Goal: Transaction & Acquisition: Download file/media

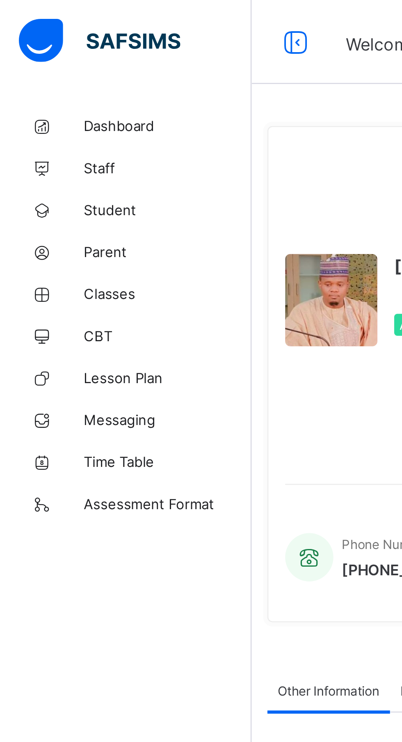
click at [39, 114] on span "Classes" at bounding box center [66, 115] width 66 height 7
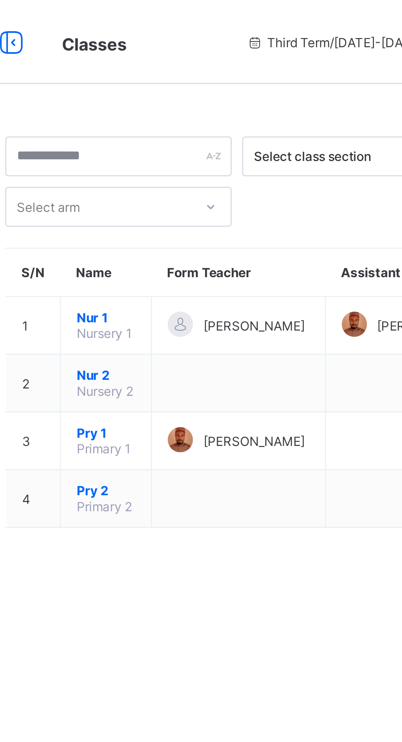
click at [154, 195] on span "Pry 2" at bounding box center [152, 192] width 23 height 6
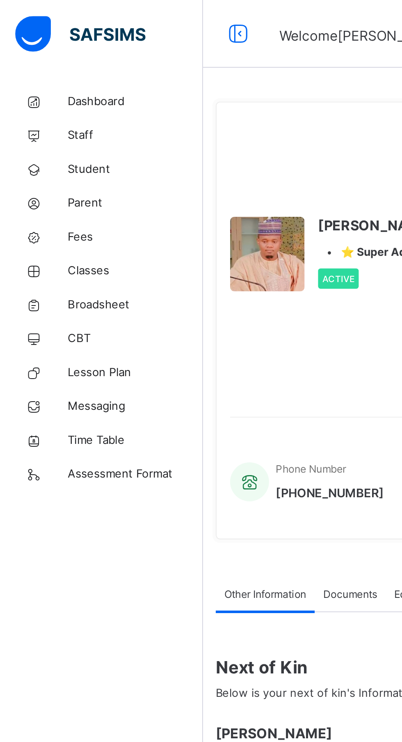
click at [44, 147] on span "Broadsheet" at bounding box center [66, 148] width 66 height 8
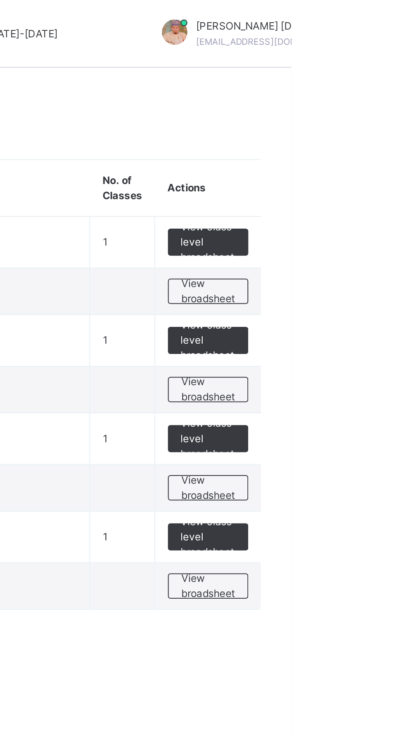
click at [365, 259] on span "View class level broadsheet" at bounding box center [362, 260] width 27 height 22
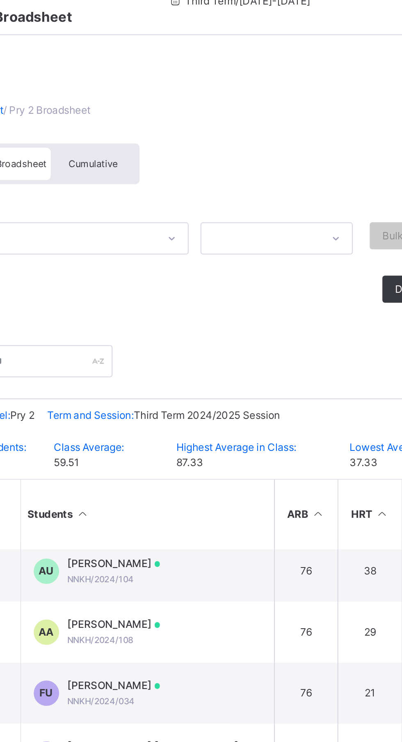
scroll to position [838, 0]
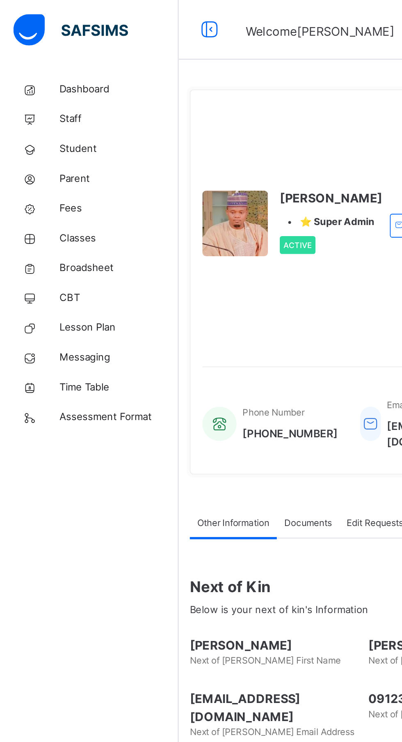
click at [41, 54] on link "Dashboard" at bounding box center [49, 49] width 99 height 16
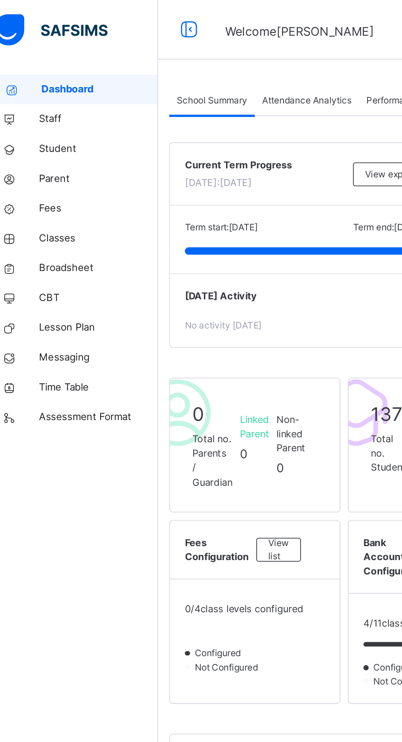
click at [184, 48] on div "Attendance Analytics" at bounding box center [180, 55] width 57 height 16
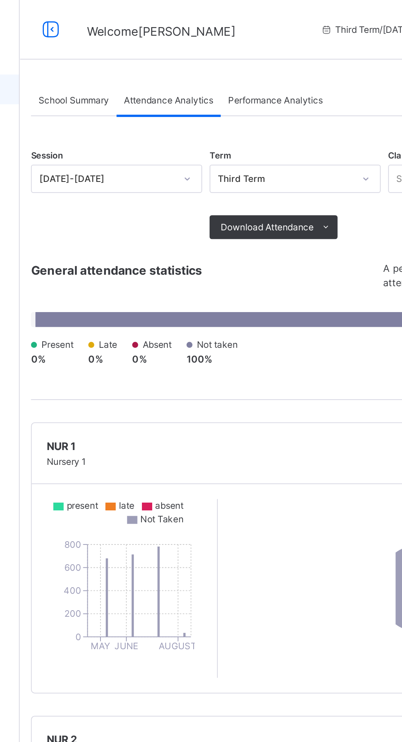
click at [250, 53] on span "Performance Analytics" at bounding box center [239, 55] width 52 height 7
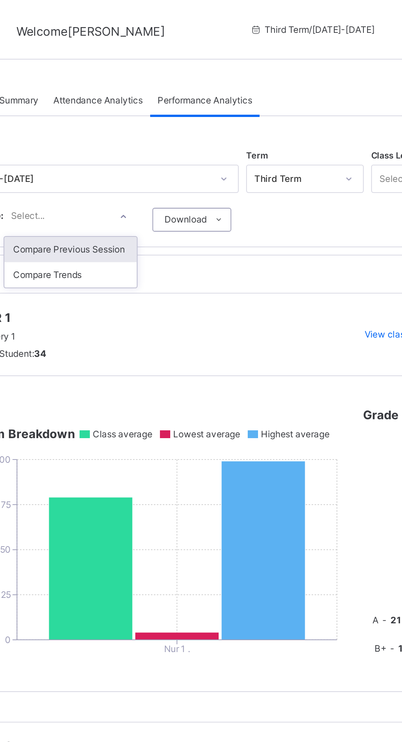
click at [198, 122] on div at bounding box center [195, 119] width 14 height 13
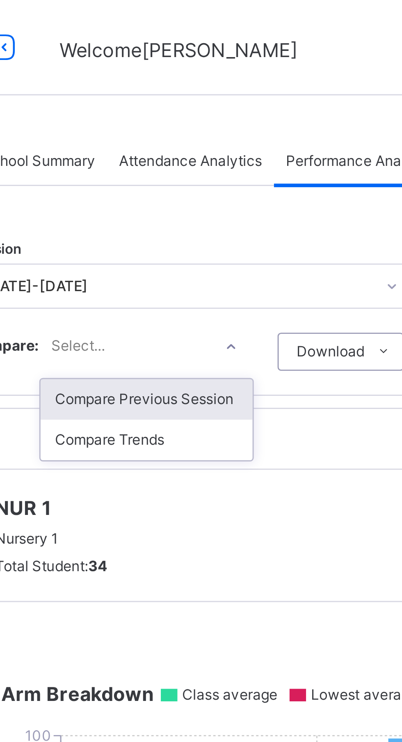
click at [197, 121] on icon at bounding box center [194, 119] width 5 height 8
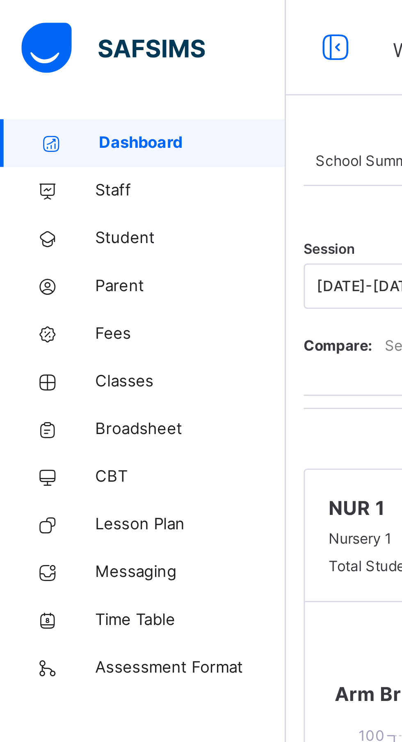
click at [51, 87] on link "Student" at bounding box center [49, 82] width 99 height 16
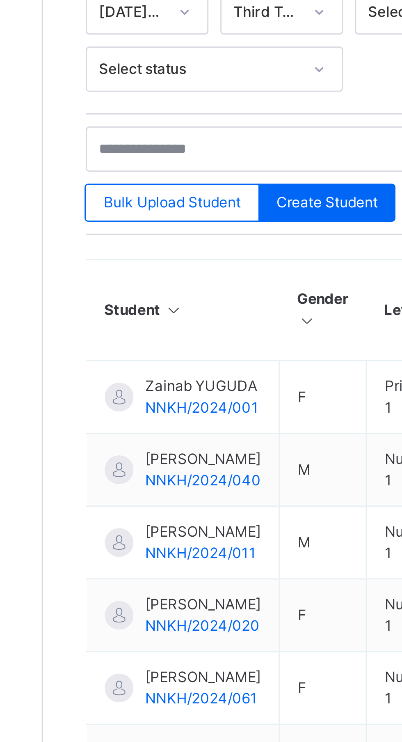
click at [151, 397] on span "[PERSON_NAME]" at bounding box center [154, 393] width 40 height 7
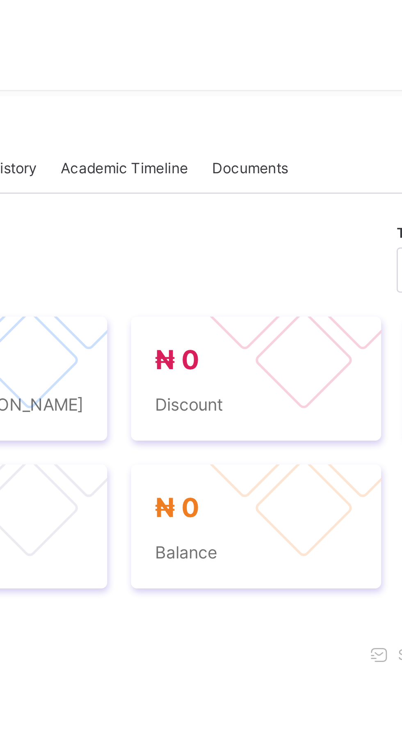
click at [213, 260] on div "Academic Timeline" at bounding box center [205, 251] width 52 height 16
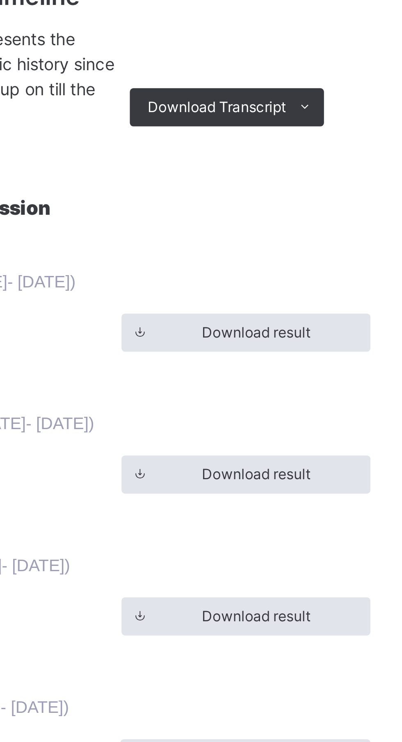
click at [255, 400] on span "Download result" at bounding box center [249, 396] width 37 height 7
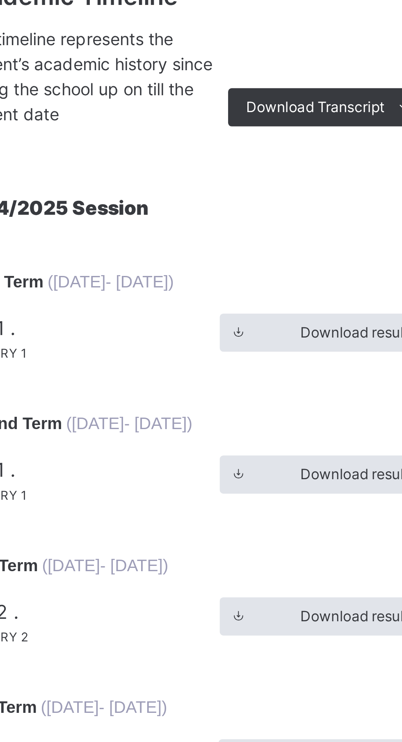
click at [213, 403] on span at bounding box center [209, 396] width 13 height 13
click at [212, 400] on icon at bounding box center [210, 396] width 6 height 7
click at [213, 403] on span at bounding box center [209, 396] width 13 height 13
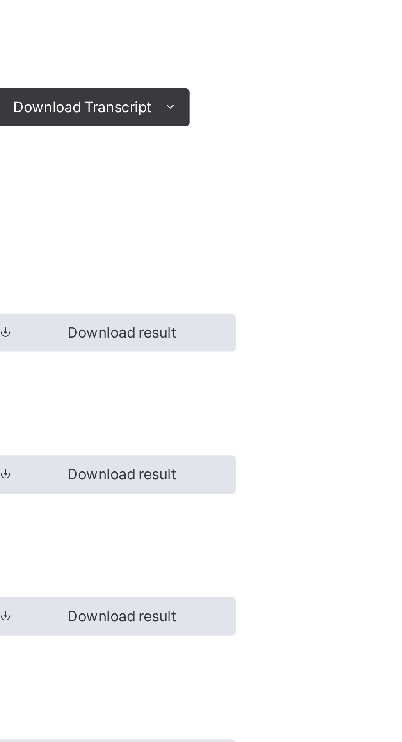
click at [275, 400] on span "Download result" at bounding box center [249, 396] width 67 height 7
click at [266, 400] on span "Download result" at bounding box center [249, 396] width 37 height 7
click at [259, 400] on span "Download result" at bounding box center [249, 396] width 37 height 7
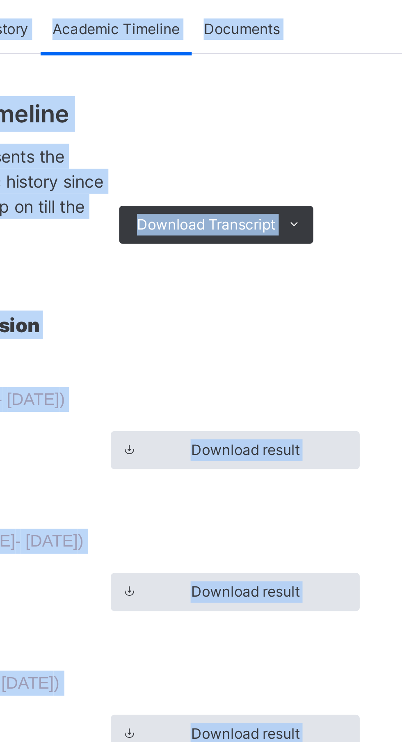
click at [246, 374] on div "Academic Timeline This timeline represents the student’s academic history since…" at bounding box center [250, 414] width 274 height 279
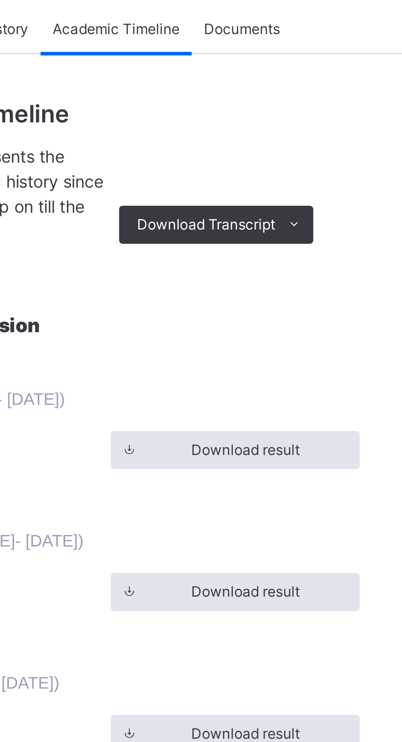
click at [270, 322] on icon at bounding box center [267, 319] width 6 height 7
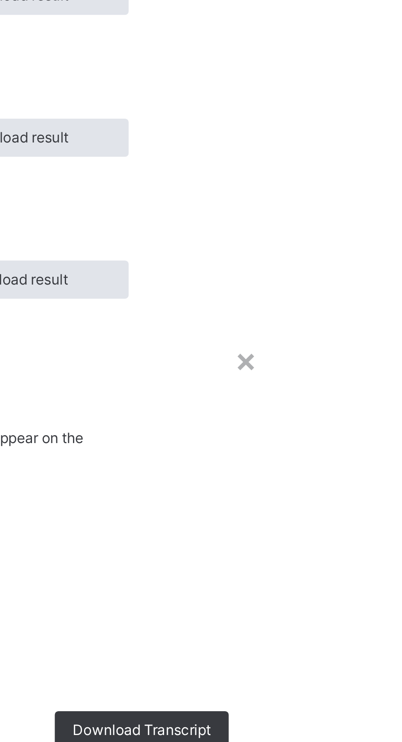
click at [317, 695] on span "Download Transcript" at bounding box center [294, 698] width 48 height 7
